Goal: Transaction & Acquisition: Download file/media

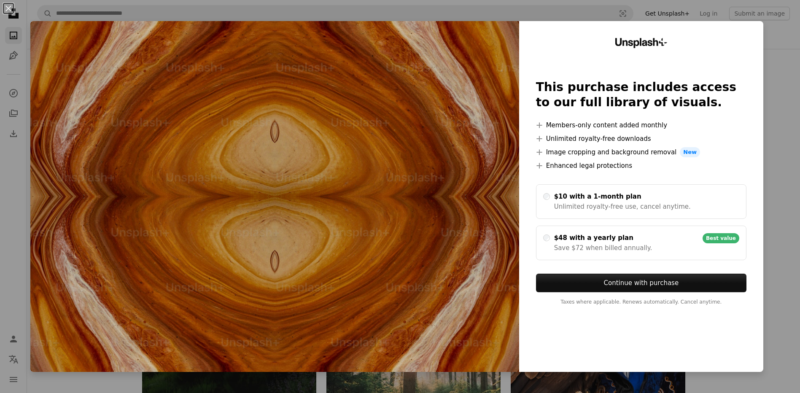
scroll to position [422, 0]
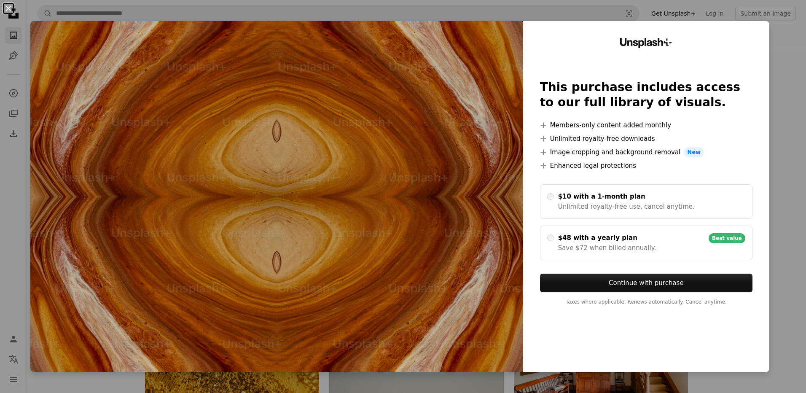
click at [8, 9] on button "An X shape" at bounding box center [8, 8] width 10 height 10
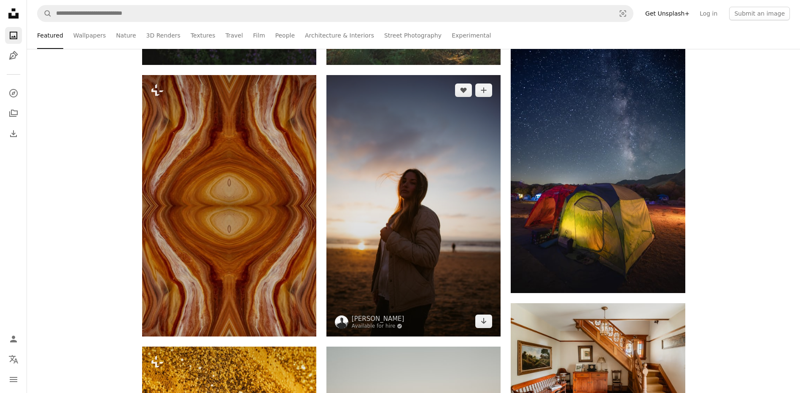
scroll to position [169, 0]
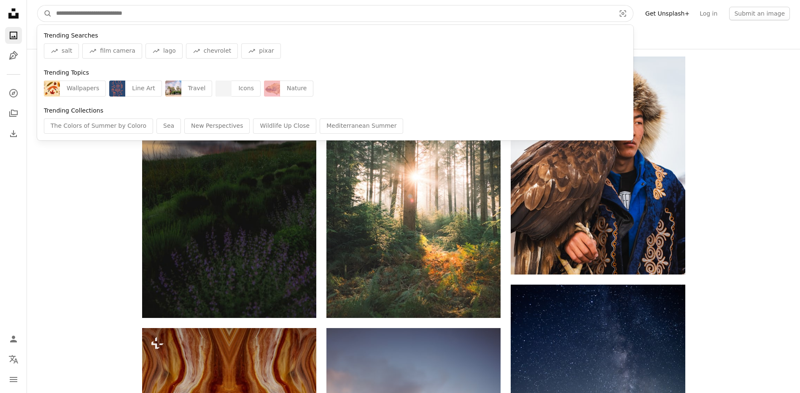
click at [87, 16] on input "Find visuals sitewide" at bounding box center [332, 13] width 561 height 16
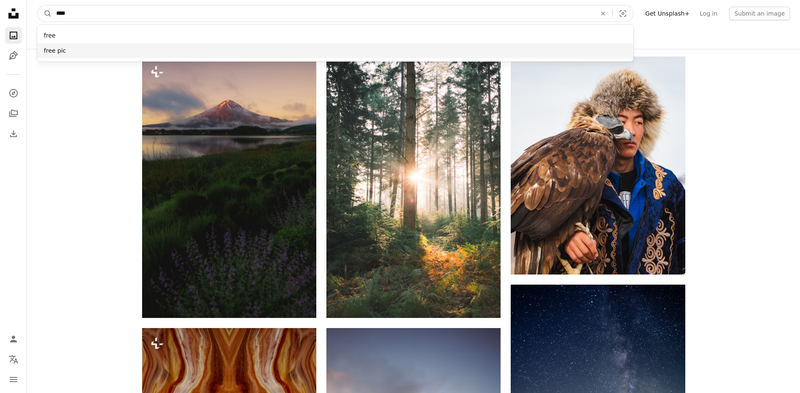
type input "****"
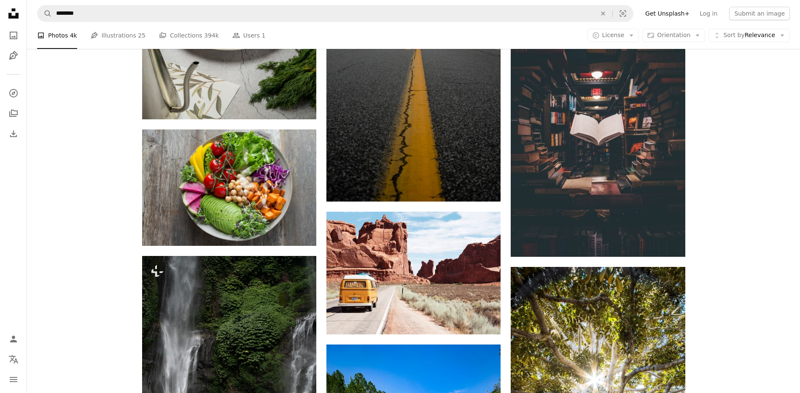
scroll to position [422, 0]
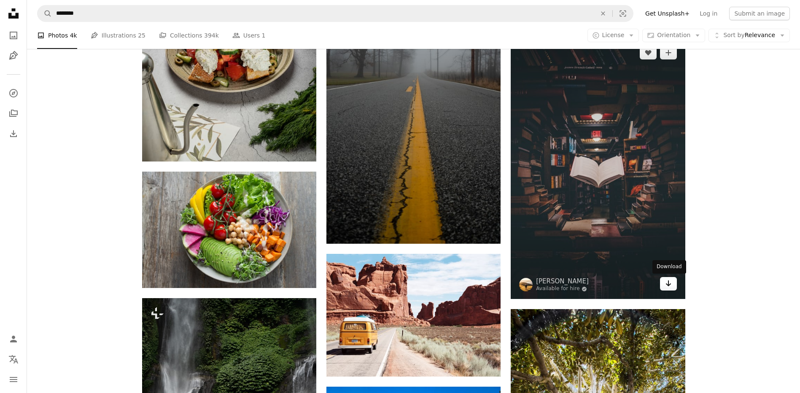
click at [672, 287] on link "Arrow pointing down" at bounding box center [668, 283] width 17 height 13
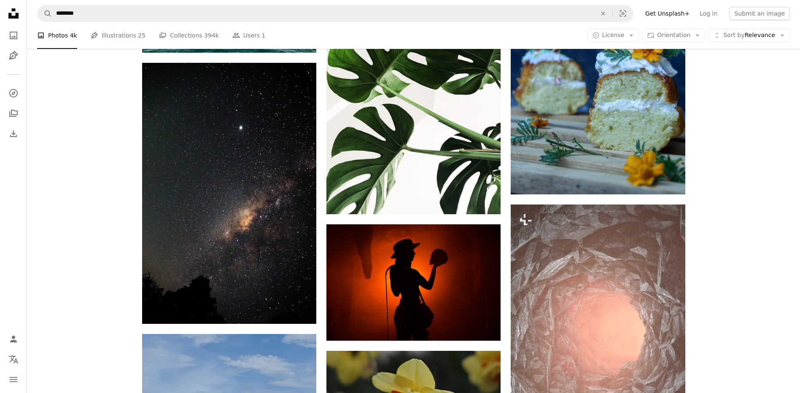
scroll to position [1054, 0]
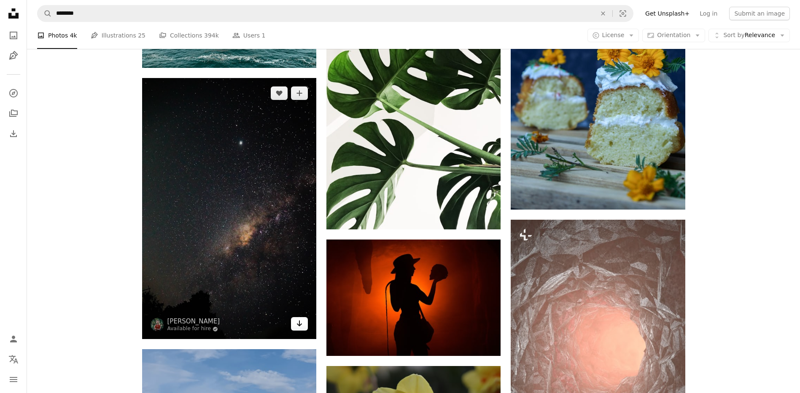
click at [300, 326] on icon "Download" at bounding box center [299, 323] width 5 height 6
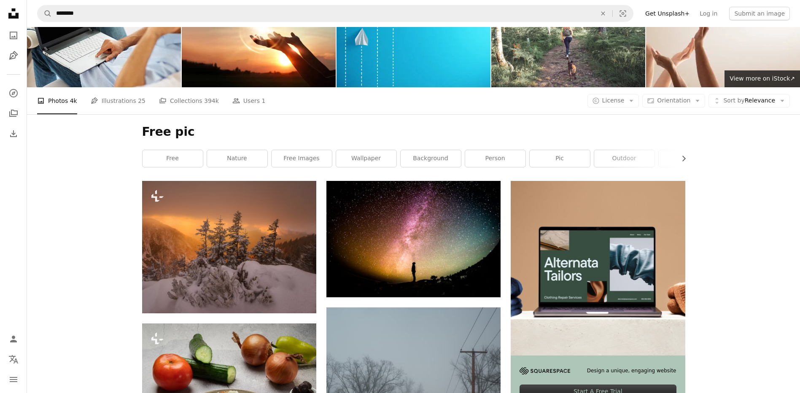
scroll to position [0, 0]
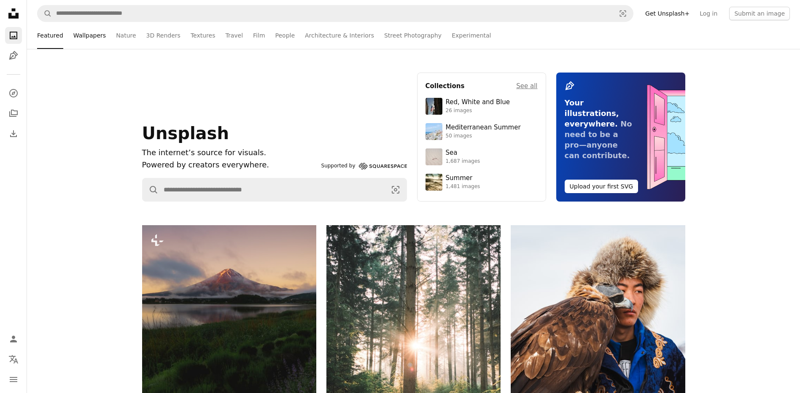
click at [84, 37] on link "Wallpapers" at bounding box center [89, 35] width 32 height 27
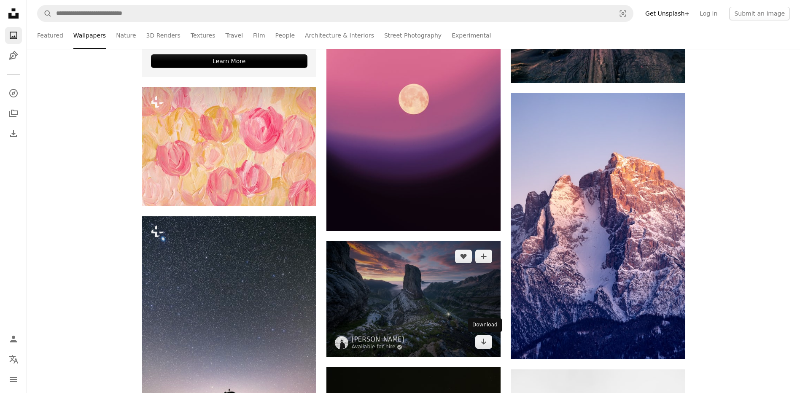
scroll to position [337, 0]
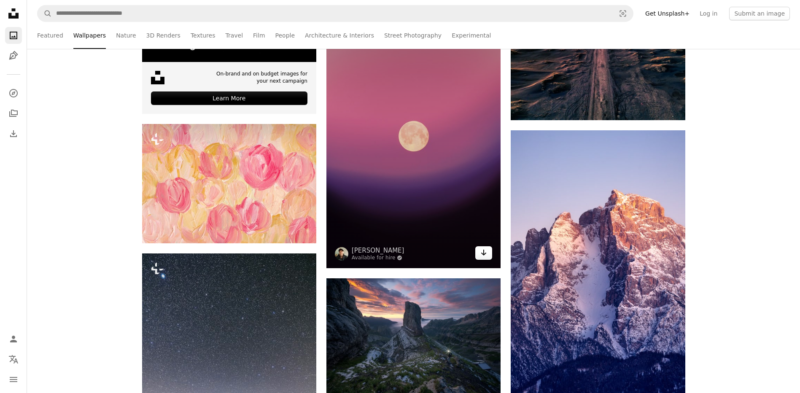
click at [486, 256] on icon "Arrow pointing down" at bounding box center [483, 253] width 7 height 10
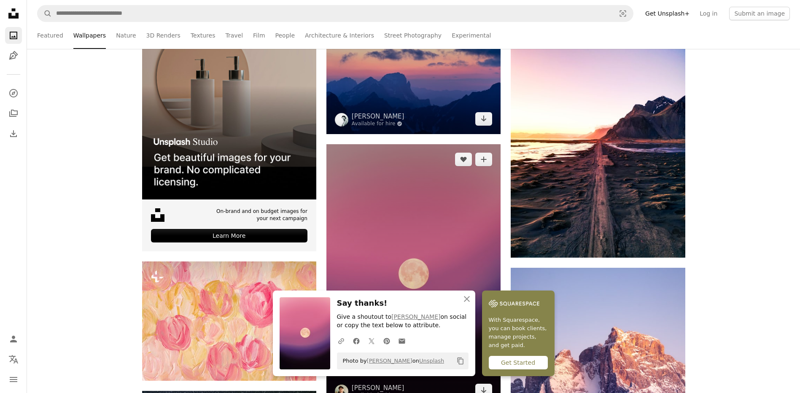
scroll to position [211, 0]
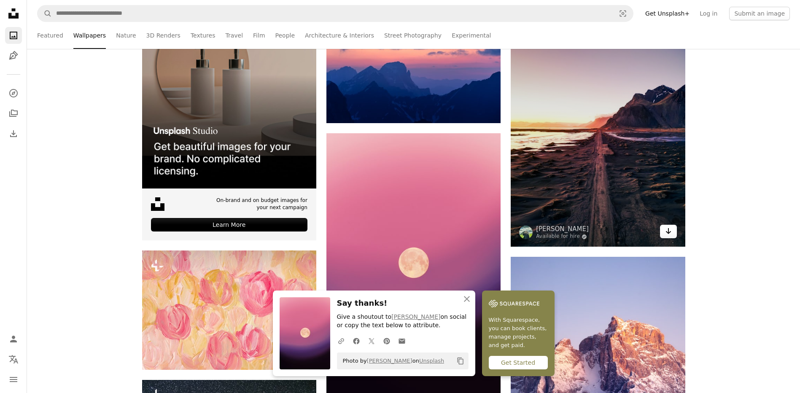
click at [670, 232] on icon "Arrow pointing down" at bounding box center [668, 231] width 7 height 10
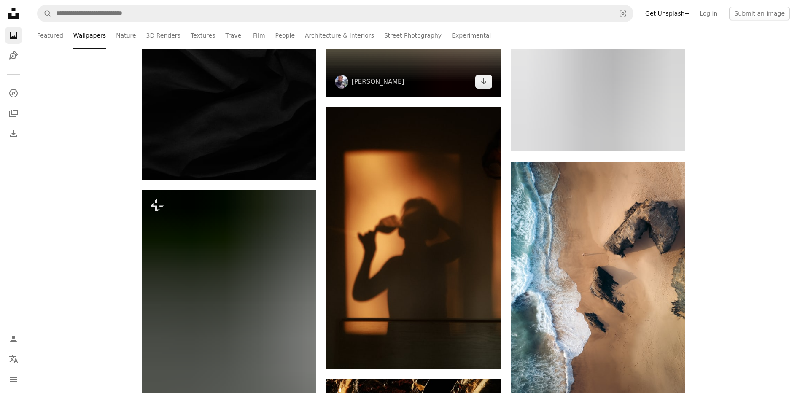
scroll to position [1181, 0]
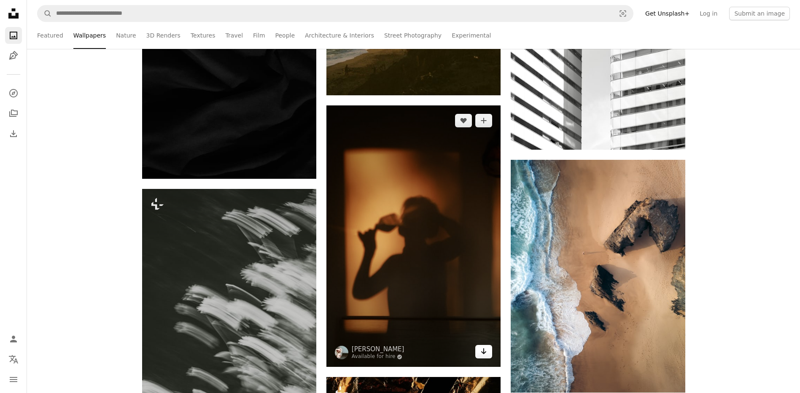
click at [479, 353] on link "Arrow pointing down" at bounding box center [483, 351] width 17 height 13
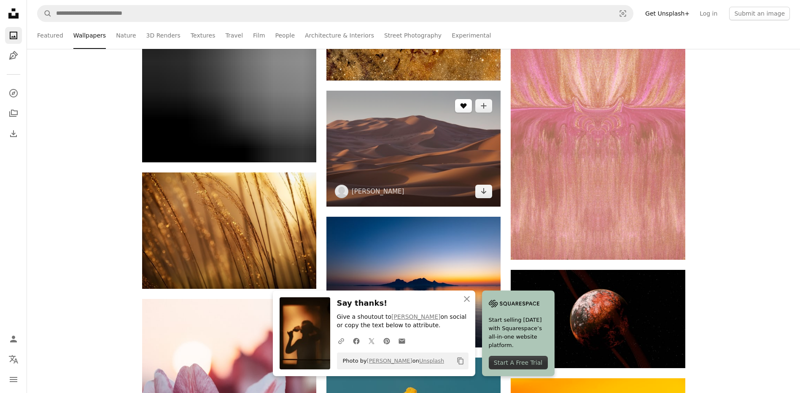
scroll to position [1729, 0]
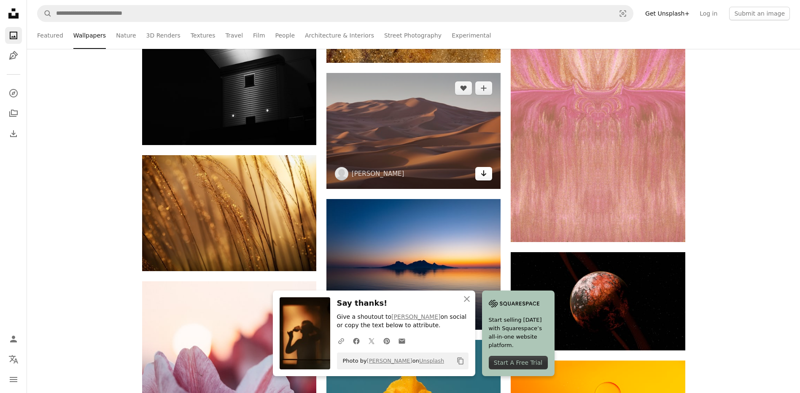
click at [487, 174] on icon "Arrow pointing down" at bounding box center [483, 173] width 7 height 10
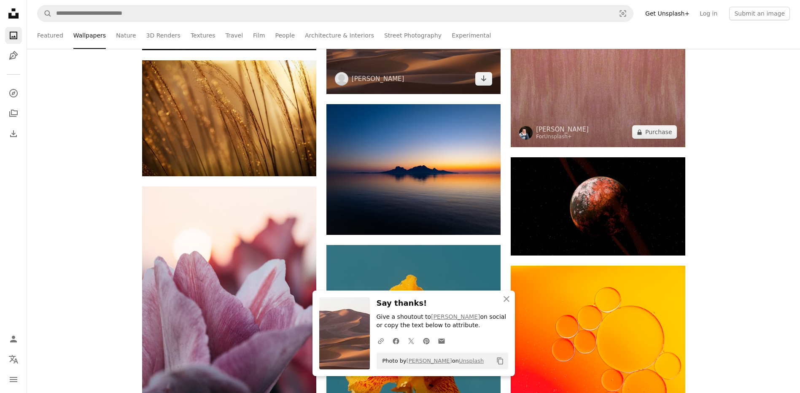
scroll to position [1855, 0]
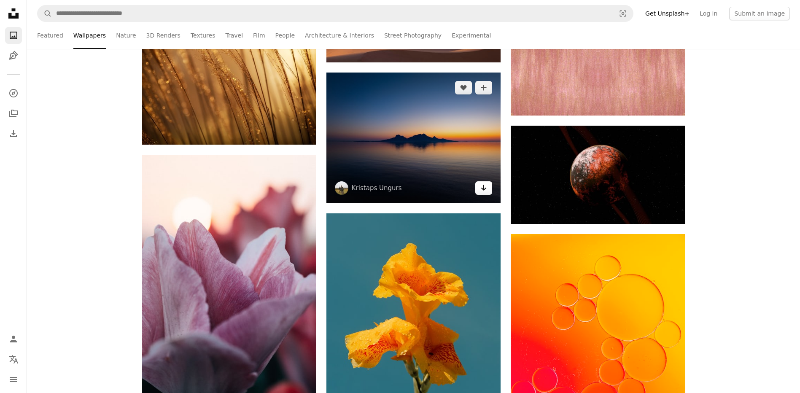
click at [483, 187] on icon "Arrow pointing down" at bounding box center [483, 188] width 7 height 10
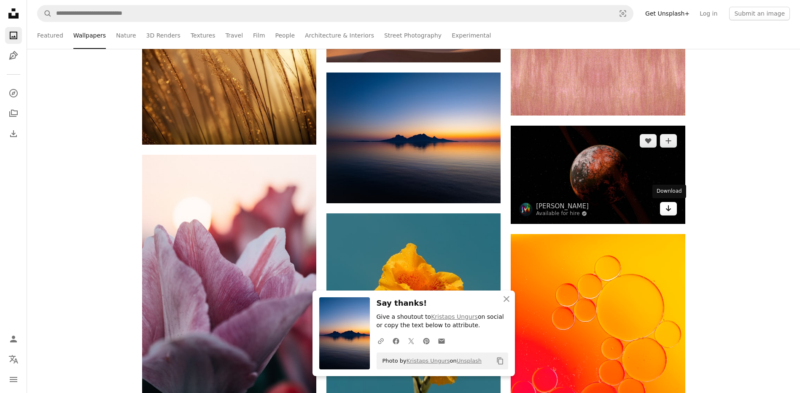
click at [669, 213] on icon "Arrow pointing down" at bounding box center [668, 208] width 7 height 10
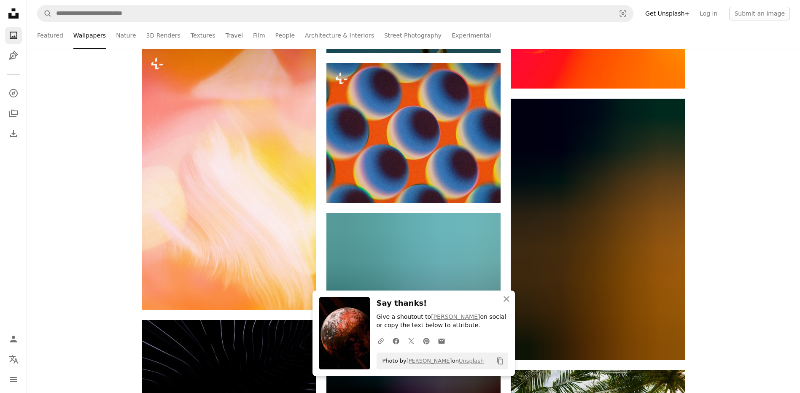
scroll to position [2235, 0]
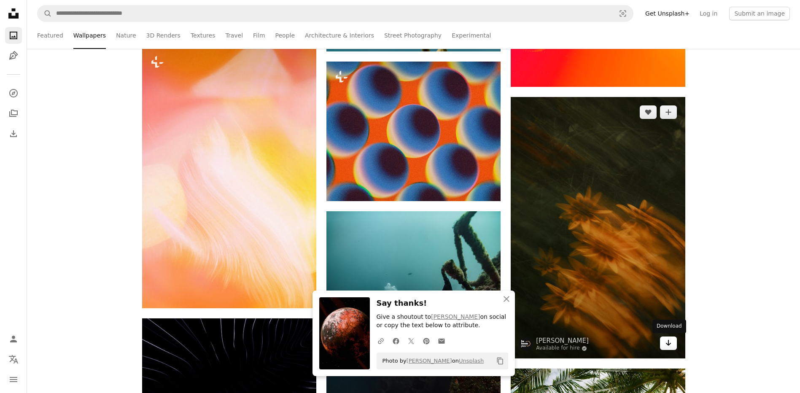
click at [669, 344] on icon "Arrow pointing down" at bounding box center [668, 343] width 7 height 10
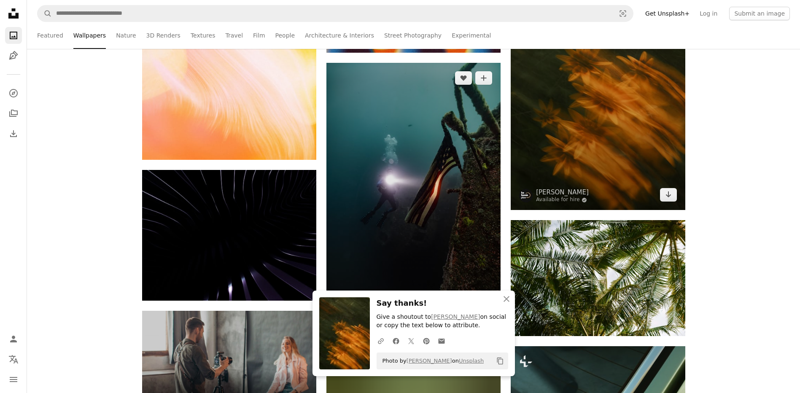
scroll to position [2404, 0]
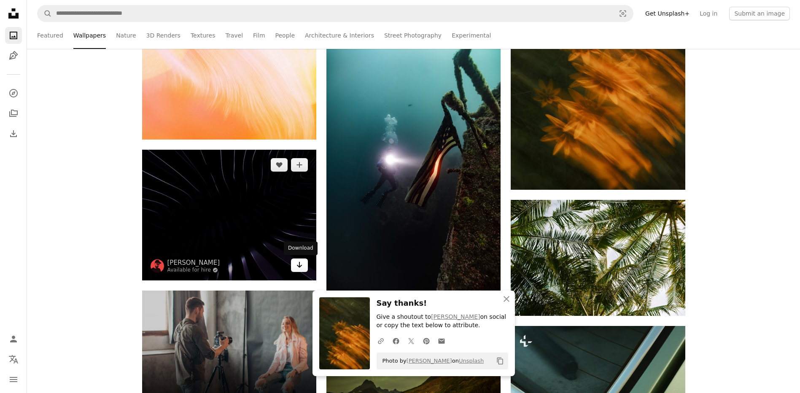
click at [297, 266] on icon "Arrow pointing down" at bounding box center [299, 265] width 7 height 10
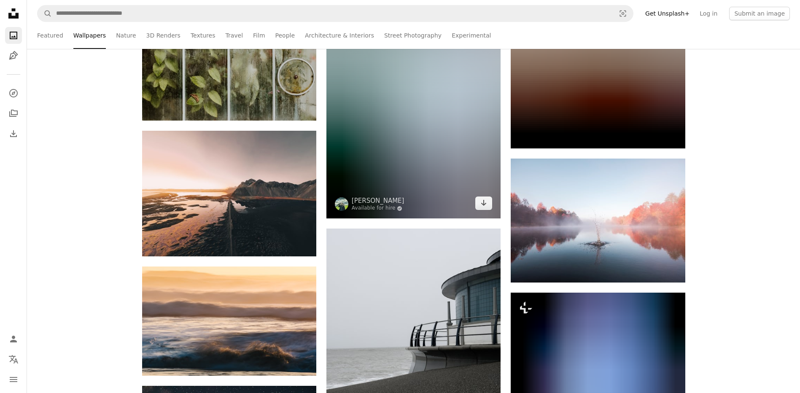
scroll to position [3584, 0]
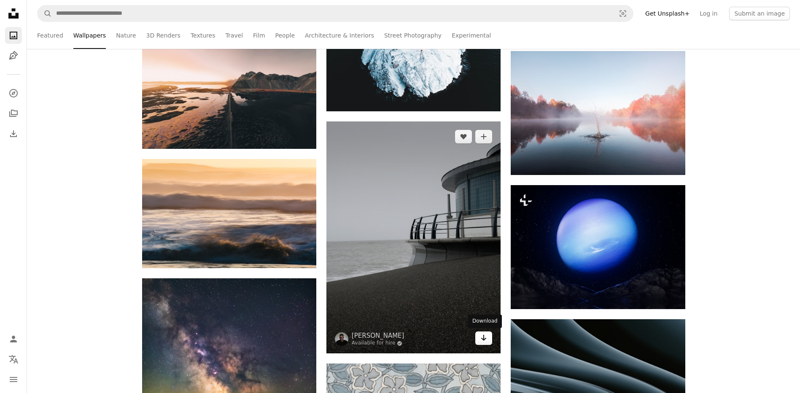
click at [483, 342] on icon "Arrow pointing down" at bounding box center [483, 338] width 7 height 10
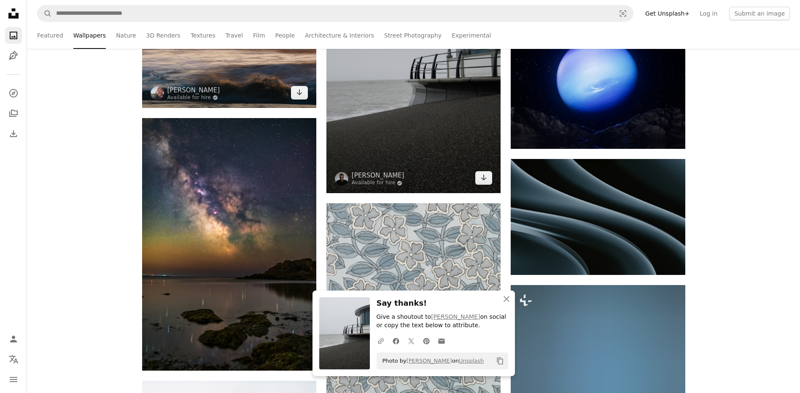
scroll to position [3753, 0]
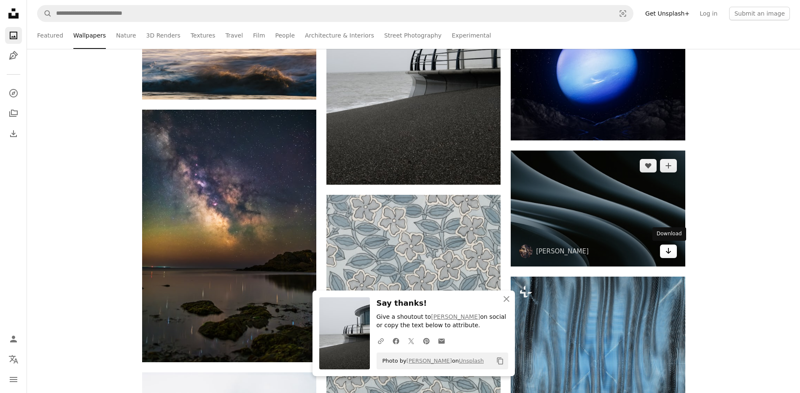
click at [668, 250] on icon "Arrow pointing down" at bounding box center [668, 251] width 7 height 10
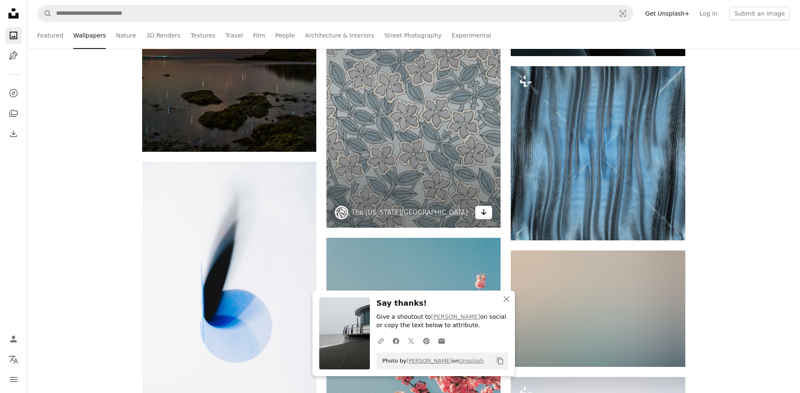
scroll to position [3964, 0]
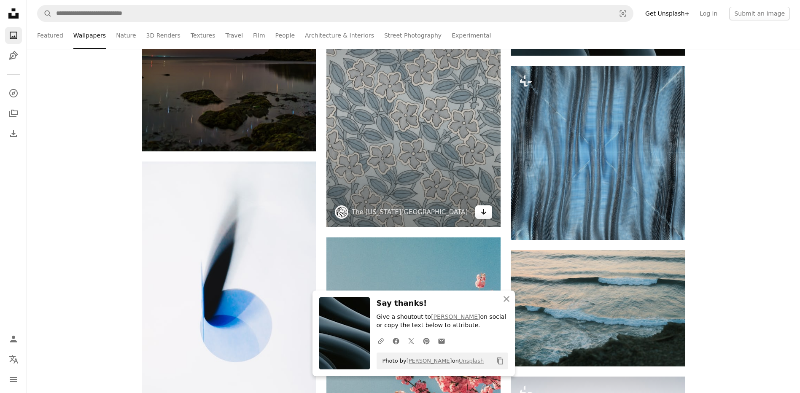
click at [486, 211] on icon "Arrow pointing down" at bounding box center [483, 212] width 7 height 10
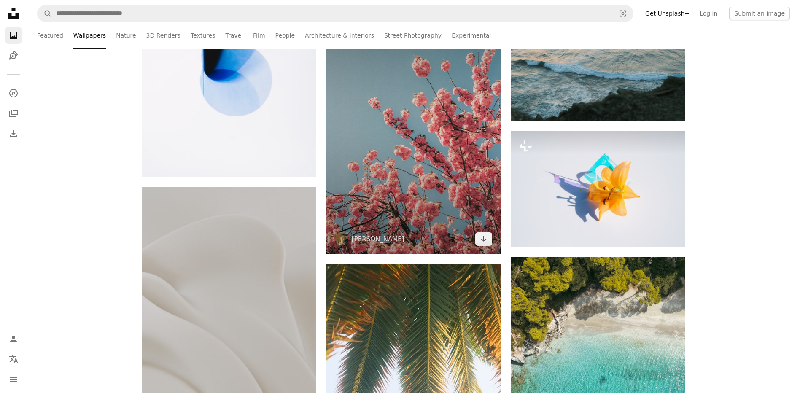
scroll to position [4217, 0]
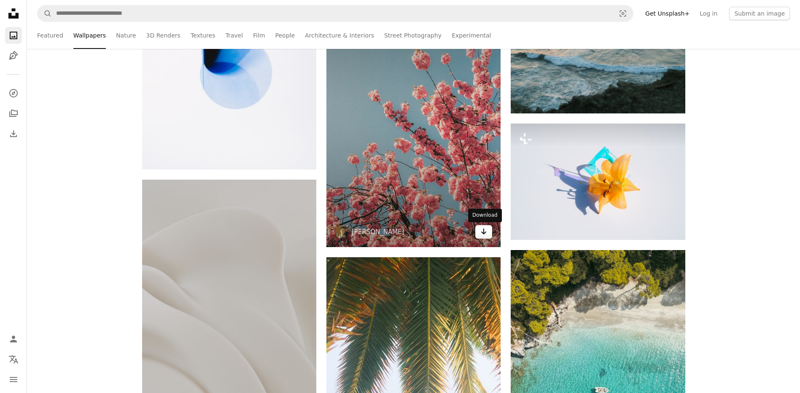
click at [485, 232] on icon "Arrow pointing down" at bounding box center [483, 231] width 7 height 10
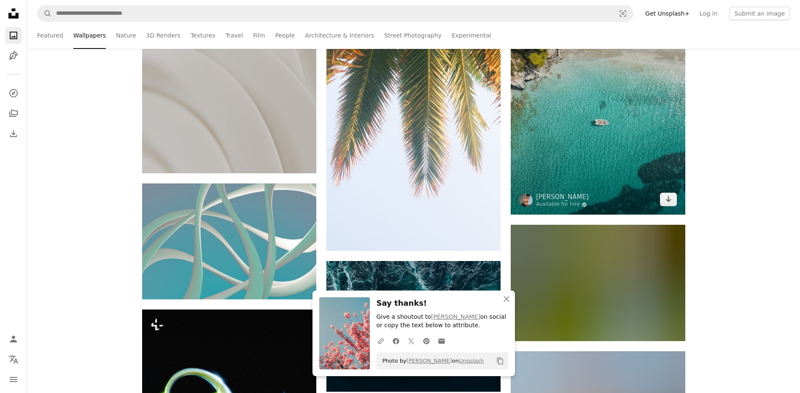
scroll to position [4512, 0]
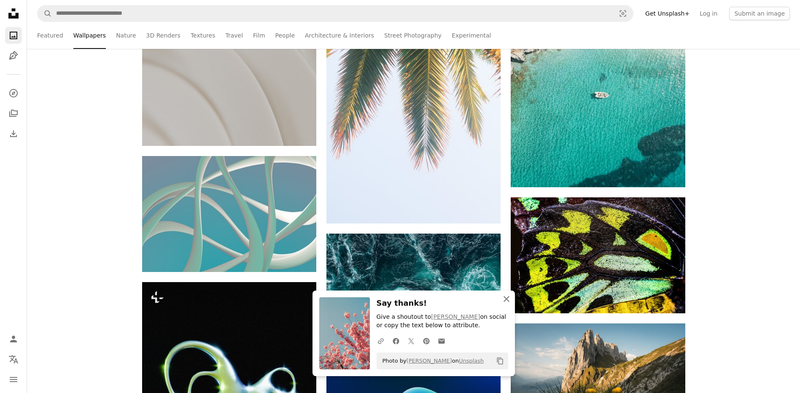
click at [507, 299] on icon "button" at bounding box center [506, 299] width 6 height 6
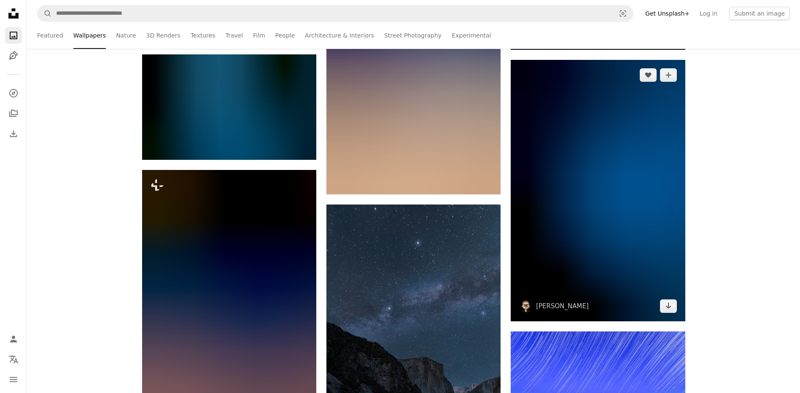
scroll to position [5271, 0]
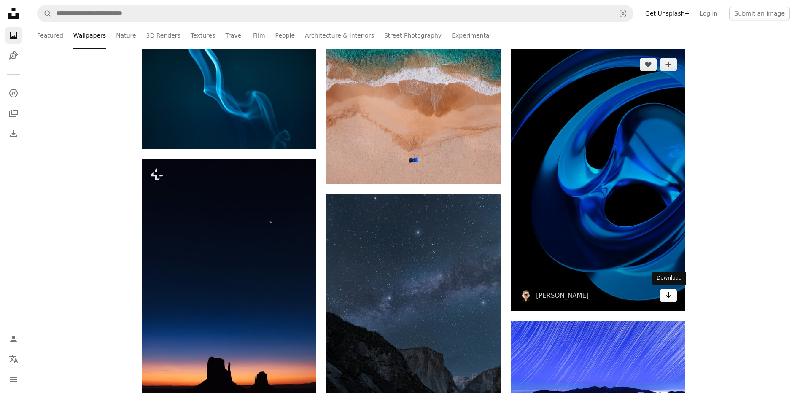
click at [670, 297] on icon "Arrow pointing down" at bounding box center [668, 295] width 7 height 10
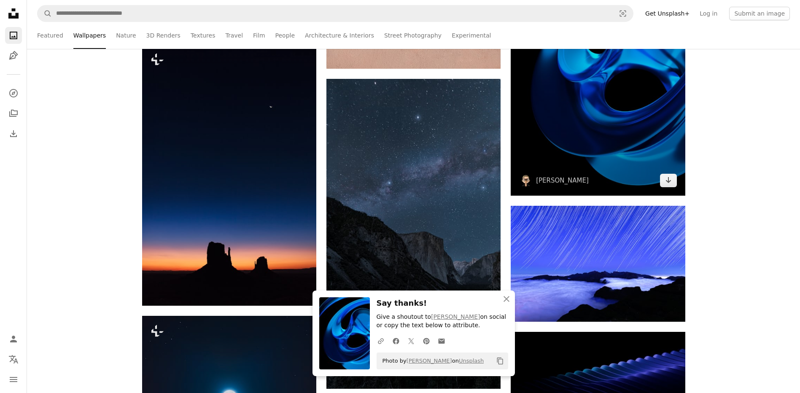
scroll to position [5398, 0]
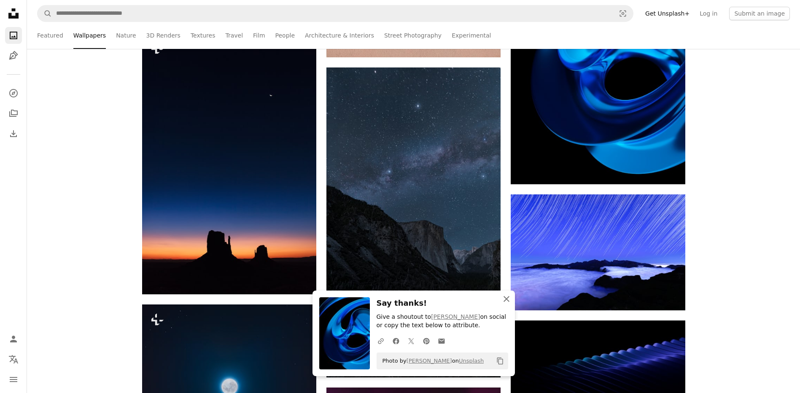
click at [509, 297] on icon "An X shape" at bounding box center [506, 299] width 10 height 10
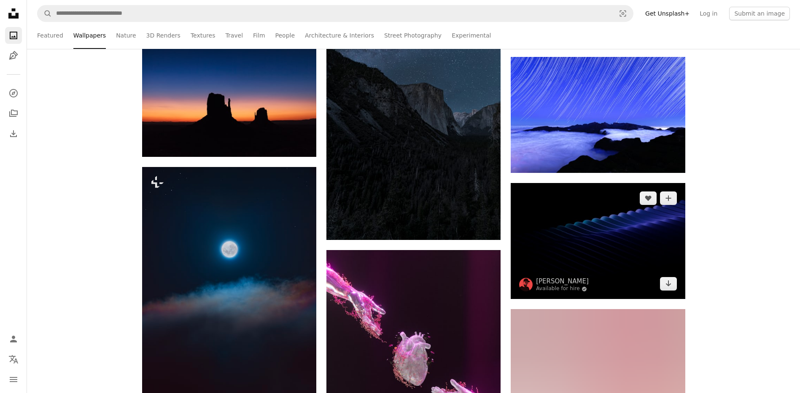
scroll to position [5566, 0]
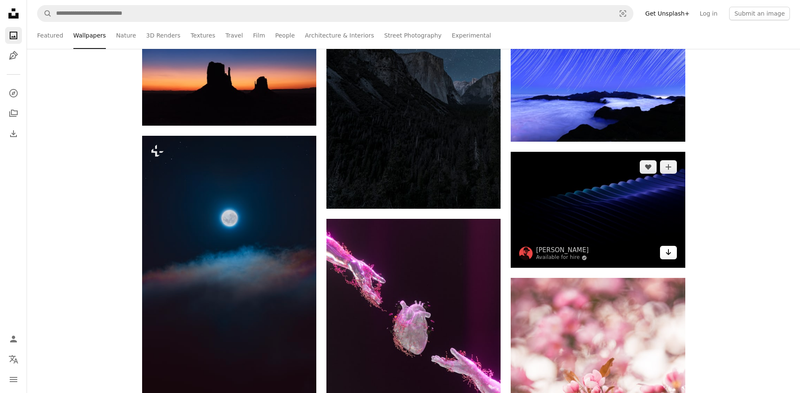
click at [670, 253] on icon "Download" at bounding box center [667, 252] width 5 height 6
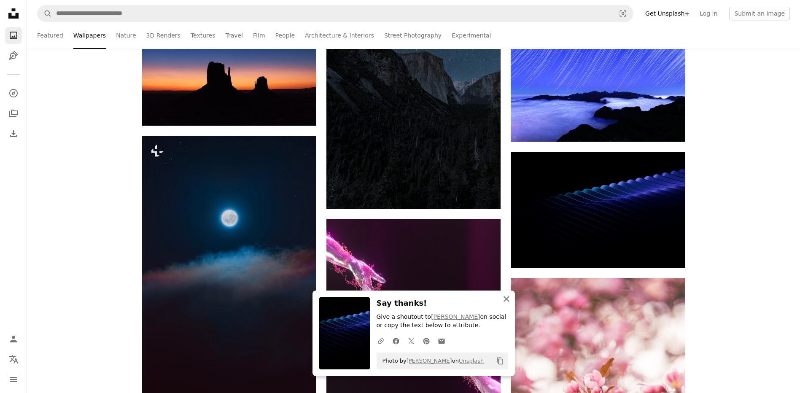
click at [507, 298] on icon "button" at bounding box center [506, 299] width 6 height 6
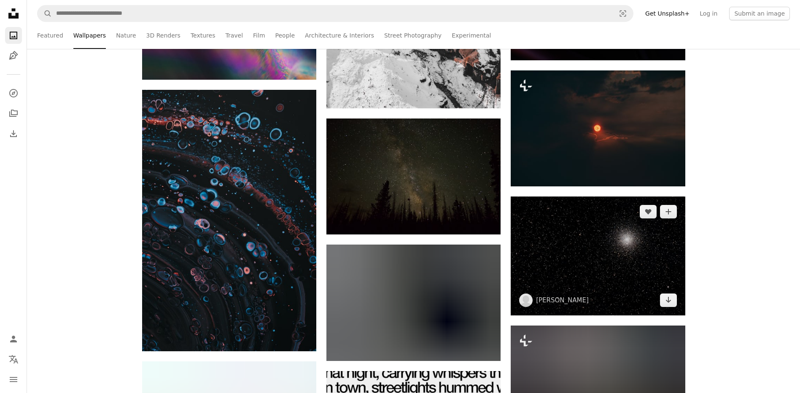
scroll to position [6536, 0]
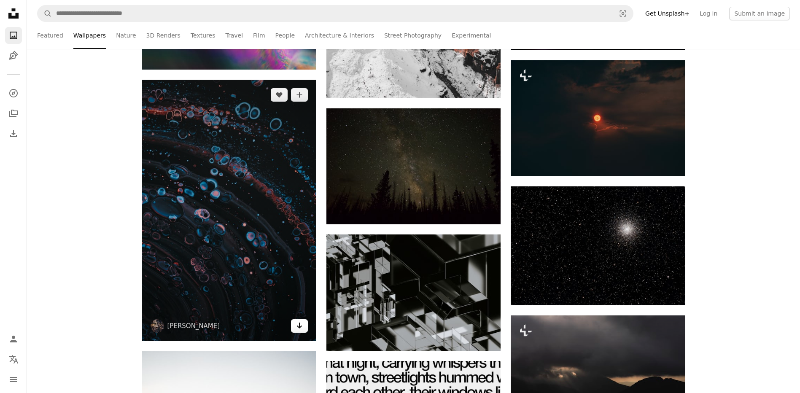
click at [301, 326] on icon "Download" at bounding box center [299, 326] width 5 height 6
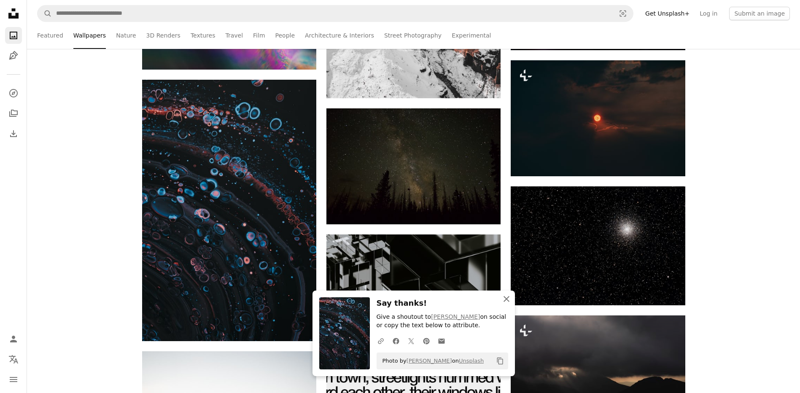
click at [506, 301] on icon "An X shape" at bounding box center [506, 299] width 10 height 10
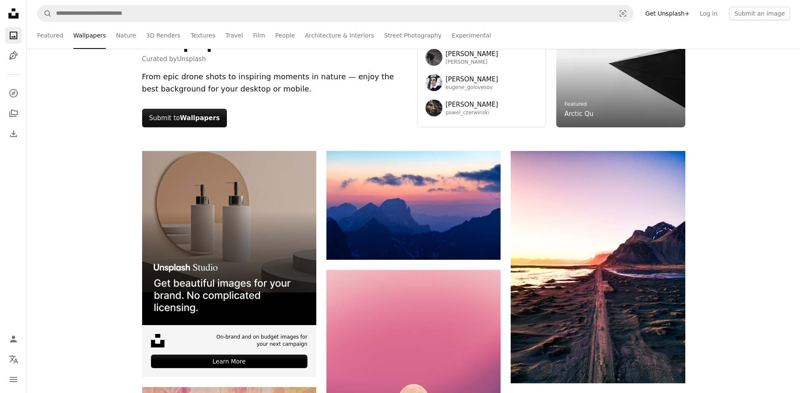
scroll to position [0, 0]
